Goal: Task Accomplishment & Management: Manage account settings

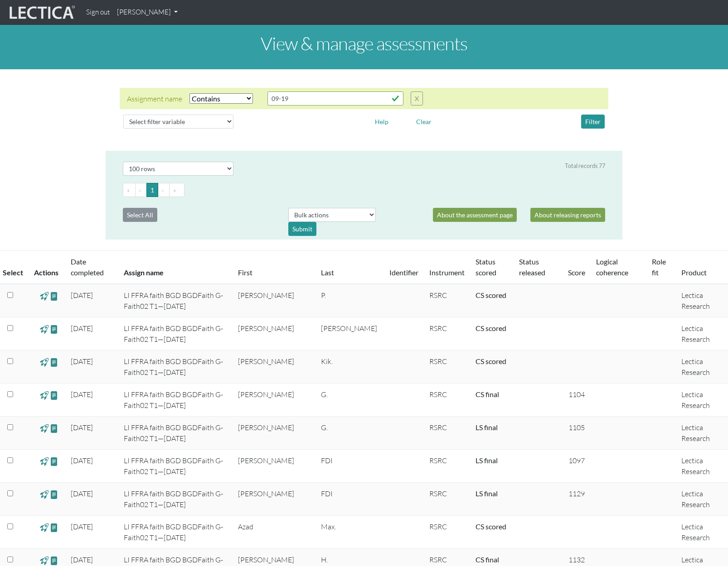
select select "icontains"
select select "100"
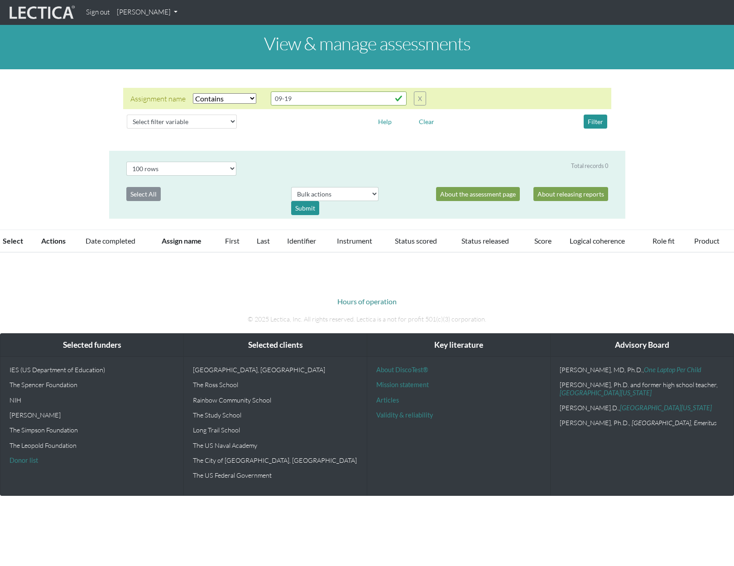
select select "icontains"
select select "100"
